Goal: Check status: Check status

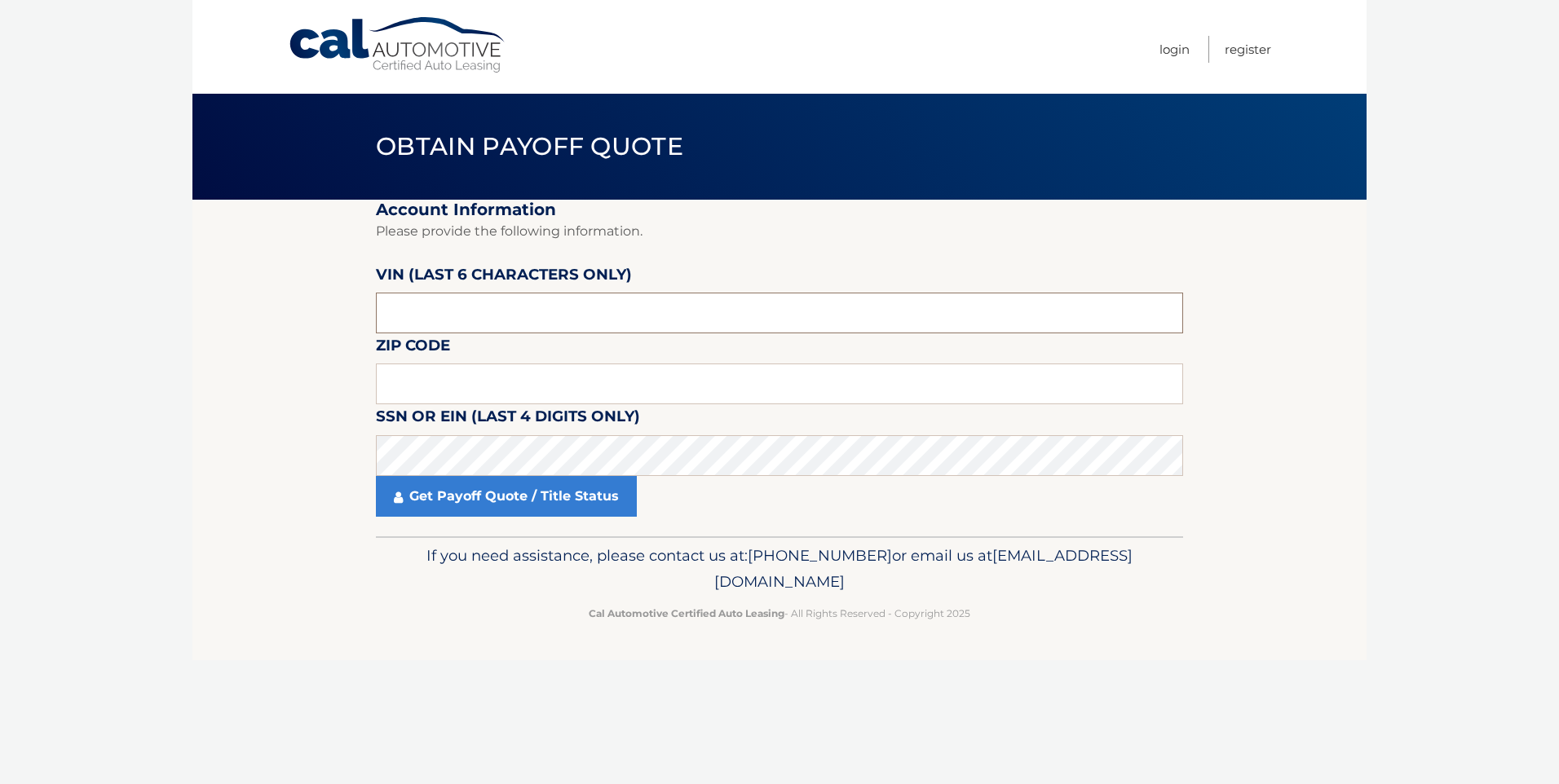
click at [479, 307] on input "text" at bounding box center [779, 313] width 807 height 41
type input "004600"
click at [443, 384] on input "text" at bounding box center [779, 384] width 807 height 41
type input "08742"
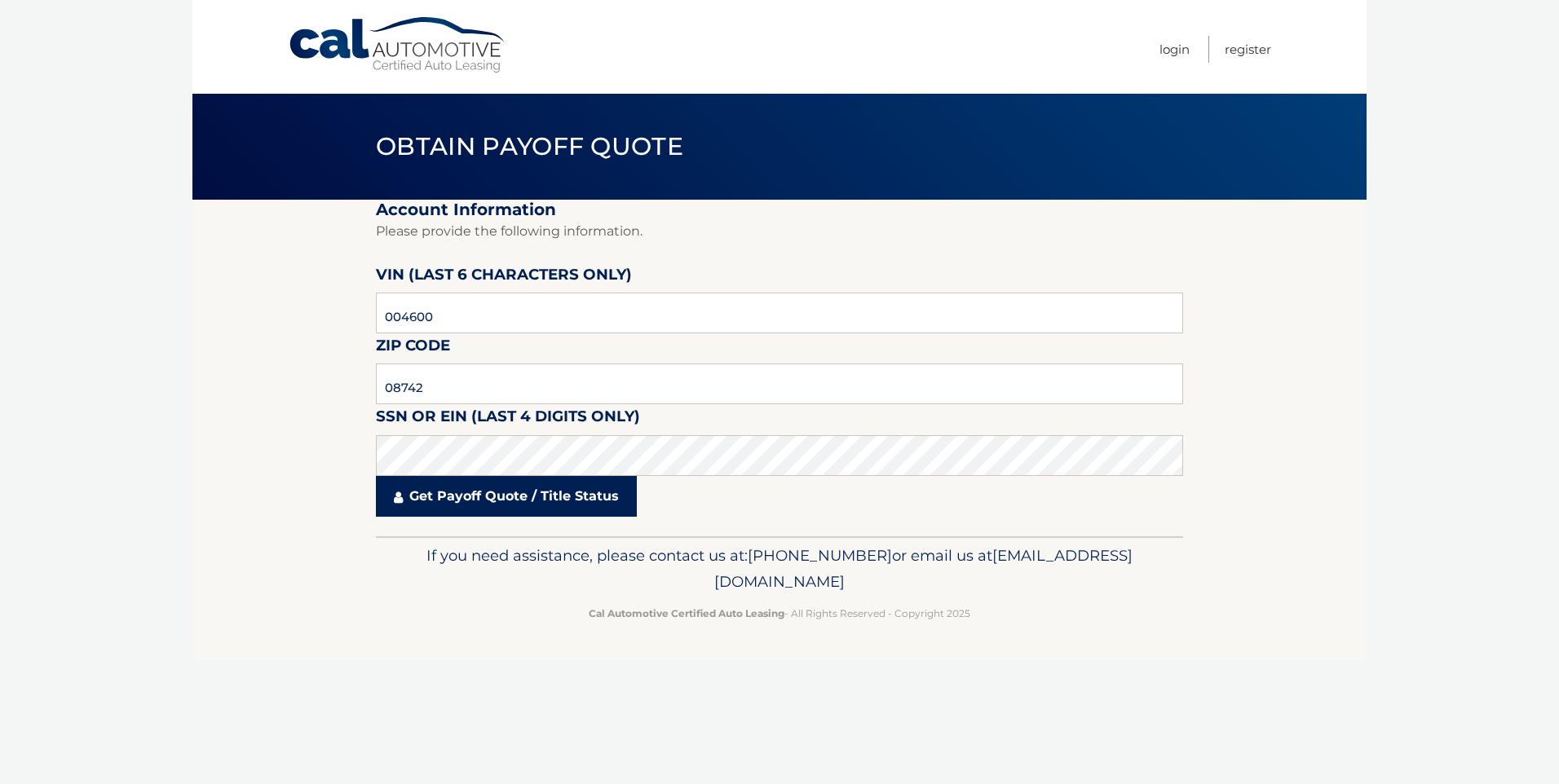
click at [436, 487] on link "Get Payoff Quote / Title Status" at bounding box center [506, 496] width 261 height 41
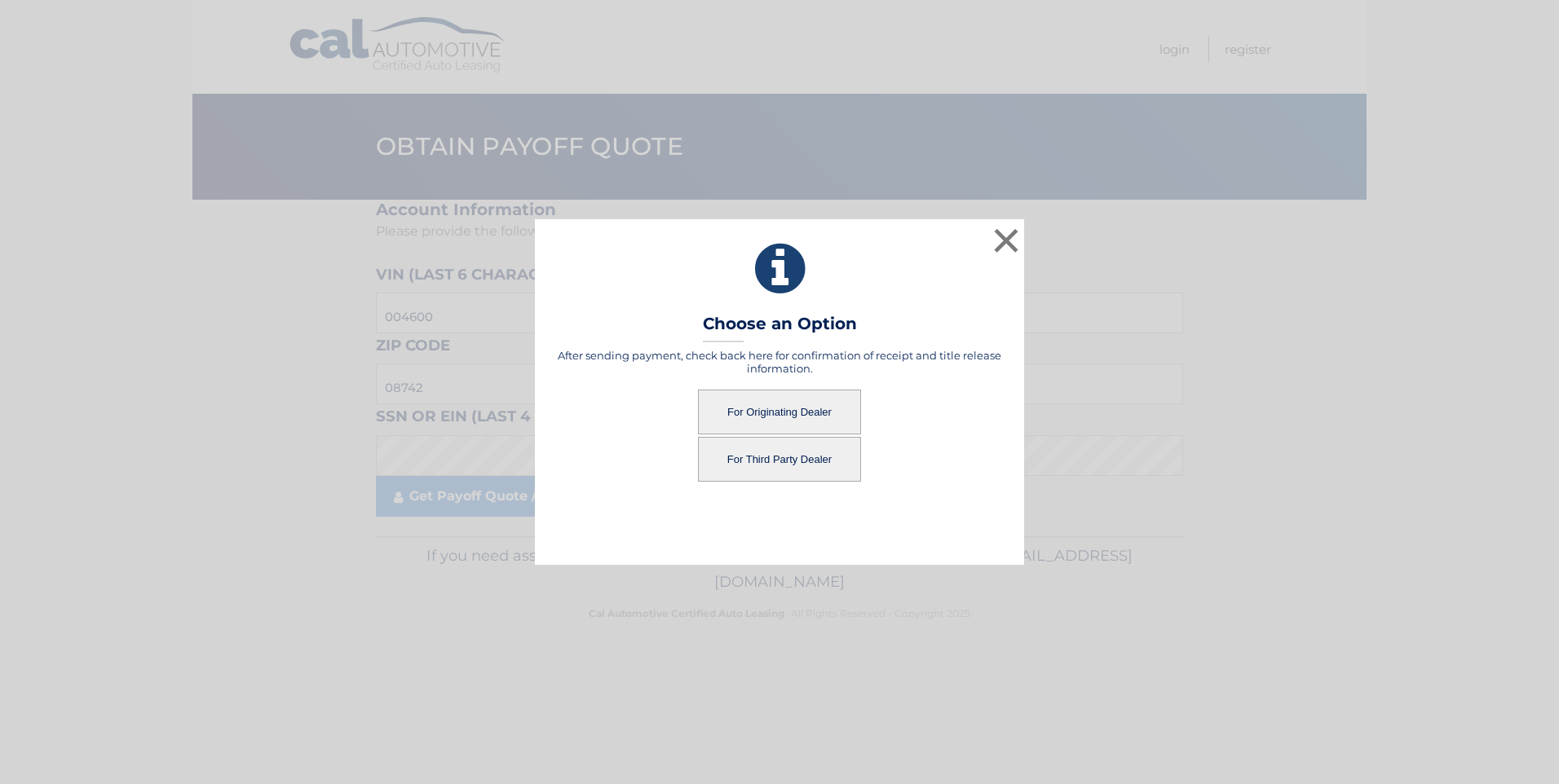
click at [768, 406] on button "For Originating Dealer" at bounding box center [779, 412] width 163 height 45
click at [733, 407] on button "For Originating Dealer" at bounding box center [779, 412] width 163 height 45
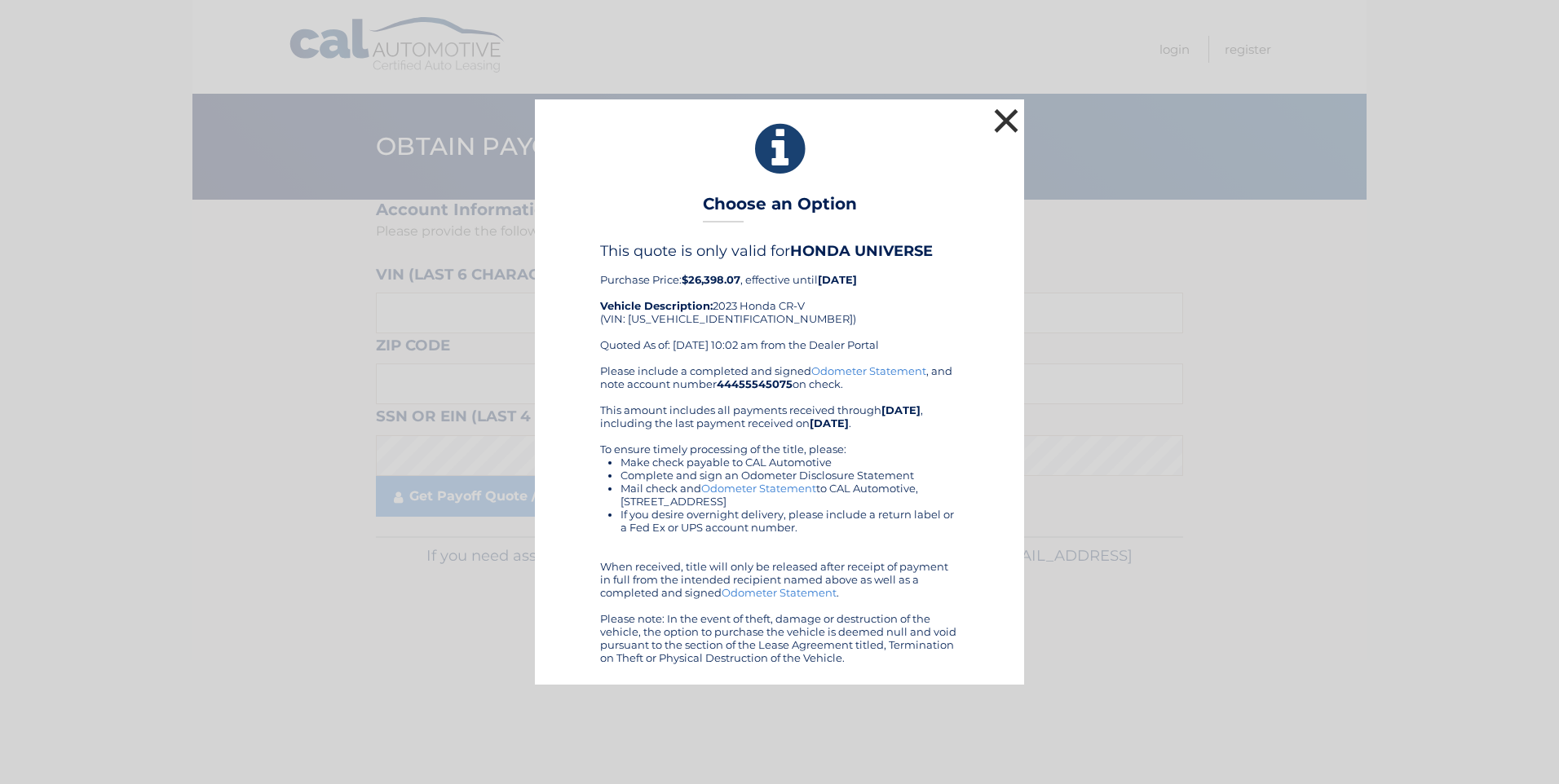
click at [1013, 115] on button "×" at bounding box center [1005, 121] width 32 height 32
